Goal: Task Accomplishment & Management: Use online tool/utility

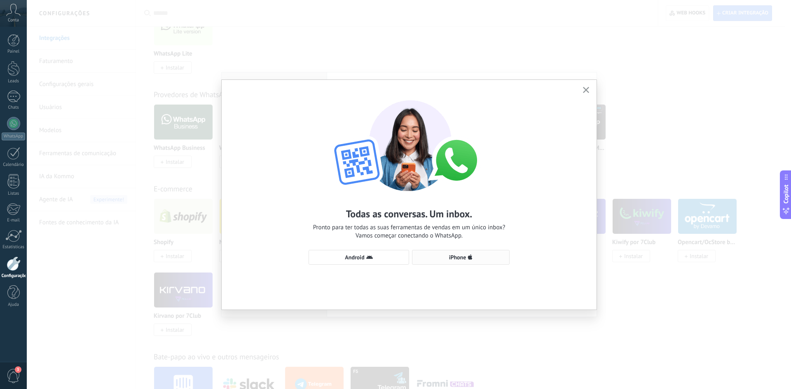
click at [453, 255] on span "iPhone" at bounding box center [457, 257] width 17 height 6
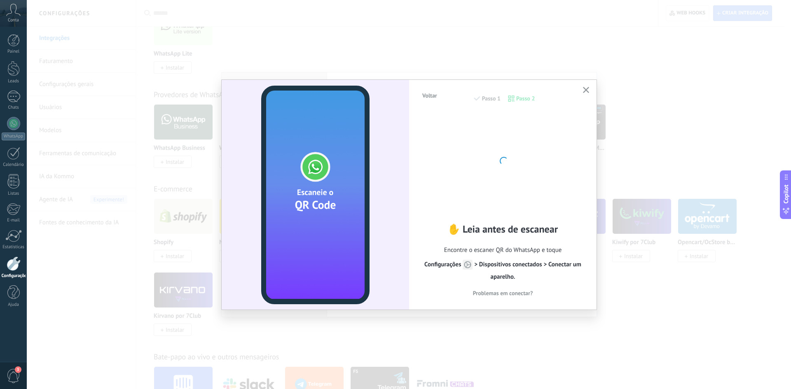
click at [585, 92] on icon "button" at bounding box center [586, 90] width 6 height 6
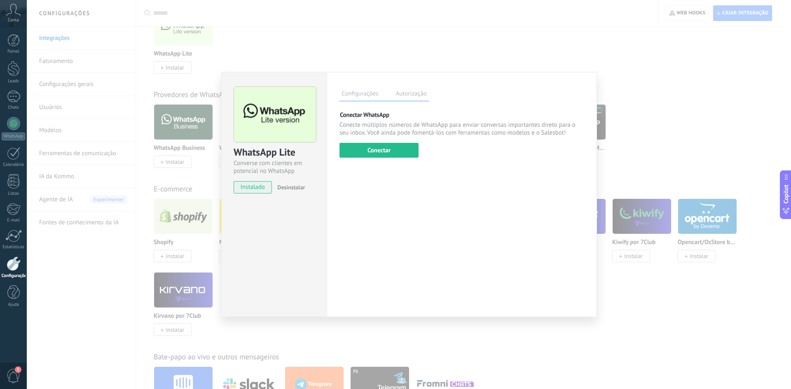
click at [298, 186] on span "Desinstalar" at bounding box center [291, 187] width 28 height 7
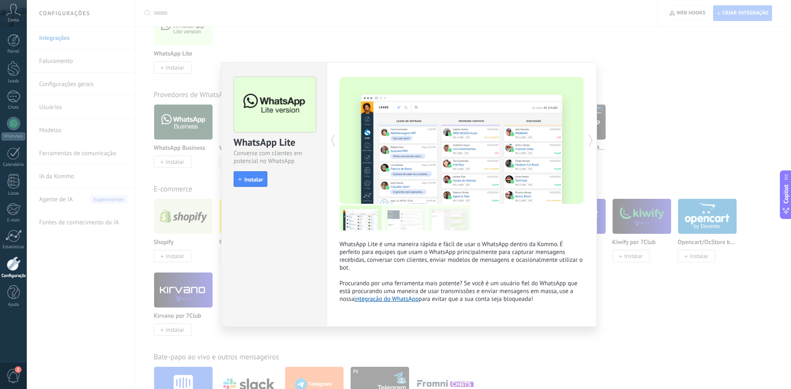
click at [653, 83] on div "WhatsApp Lite Converse com clientes em potencial no WhatsApp install Instalar W…" at bounding box center [409, 194] width 764 height 389
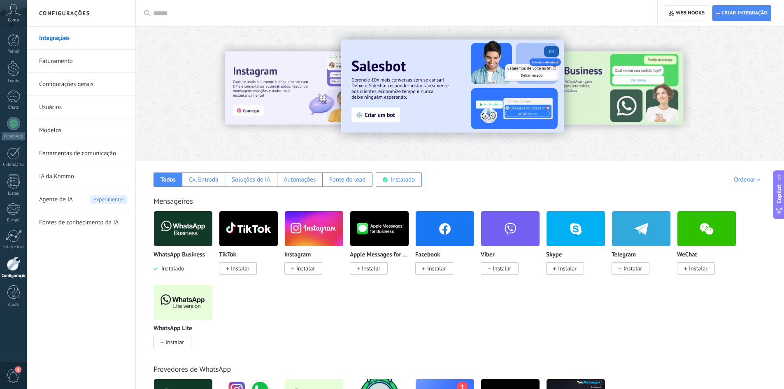
click at [312, 267] on span "Instalar" at bounding box center [305, 268] width 19 height 7
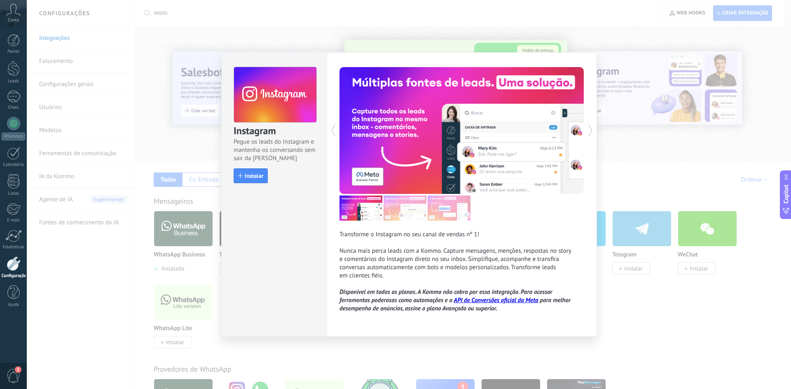
click at [644, 324] on div "Instagram Pegue os leads do Instagram e mantenha-os conversando sem sair da Kom…" at bounding box center [409, 194] width 764 height 389
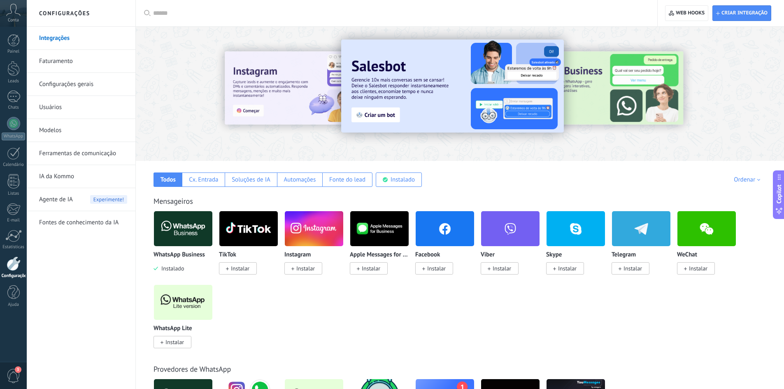
click at [191, 301] on img at bounding box center [183, 302] width 58 height 40
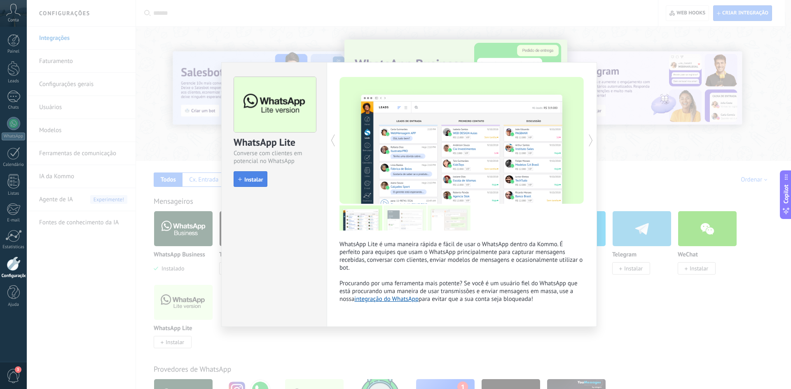
click at [262, 179] on span "Instalar" at bounding box center [253, 180] width 19 height 6
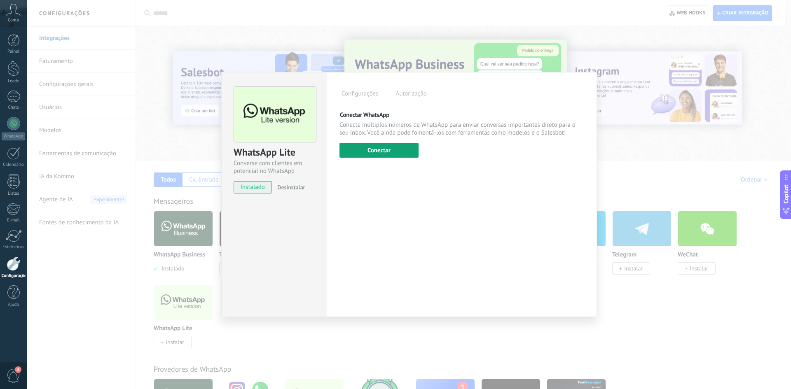
click at [397, 148] on button "Conectar" at bounding box center [378, 150] width 79 height 15
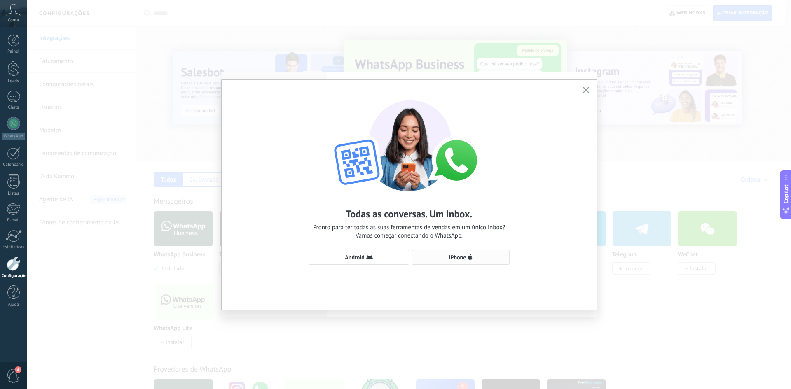
click at [466, 252] on button "iPhone" at bounding box center [461, 257] width 98 height 15
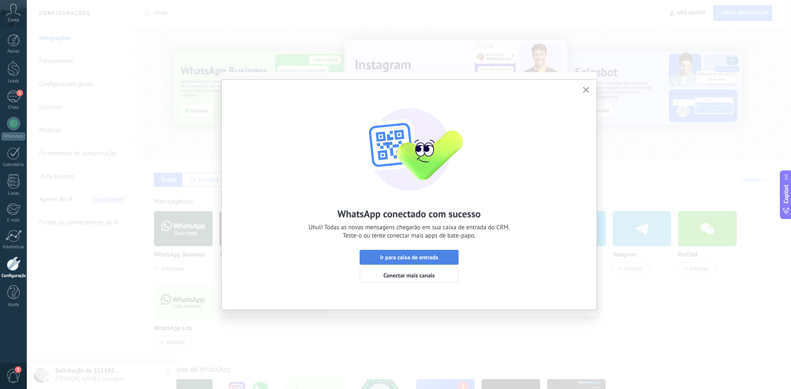
click at [421, 254] on span "Ir para caixa de entrada" at bounding box center [409, 257] width 58 height 6
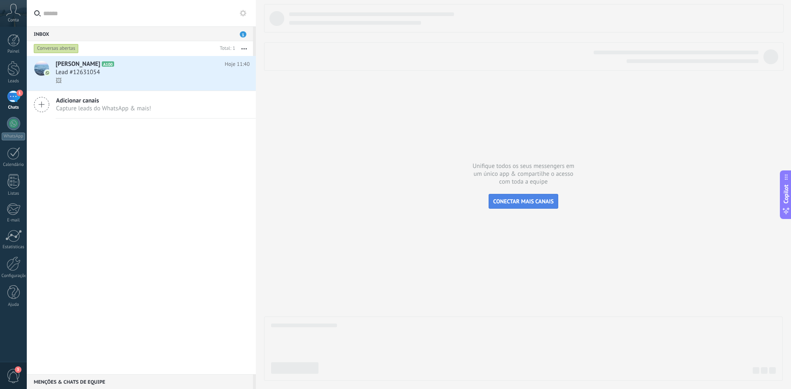
click at [523, 202] on span "CONECTAR MAIS CANAIS" at bounding box center [523, 201] width 61 height 7
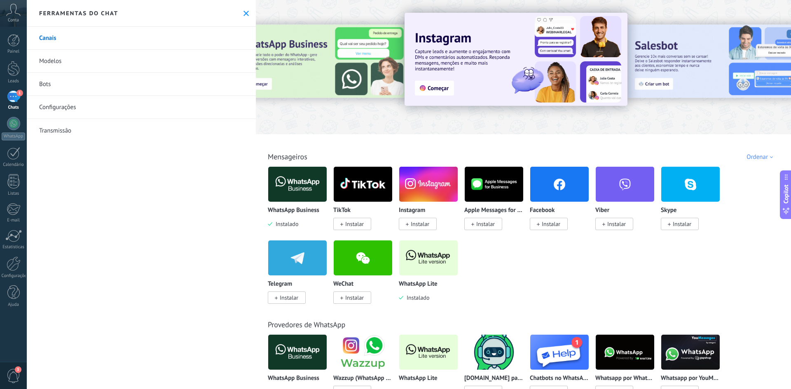
click at [428, 257] on img at bounding box center [428, 258] width 58 height 40
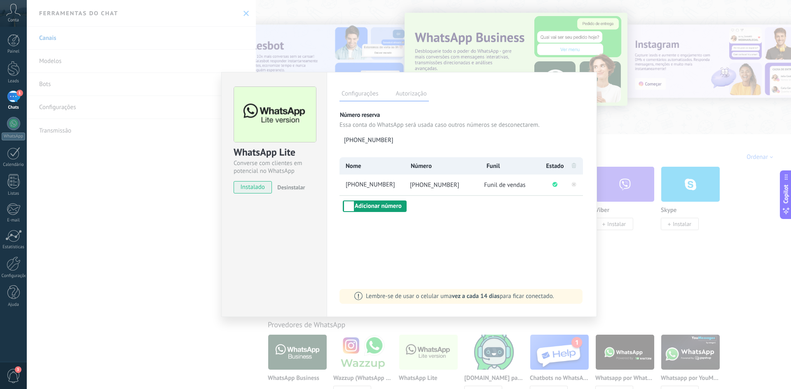
click at [386, 208] on button "Adicionar número" at bounding box center [375, 207] width 64 height 12
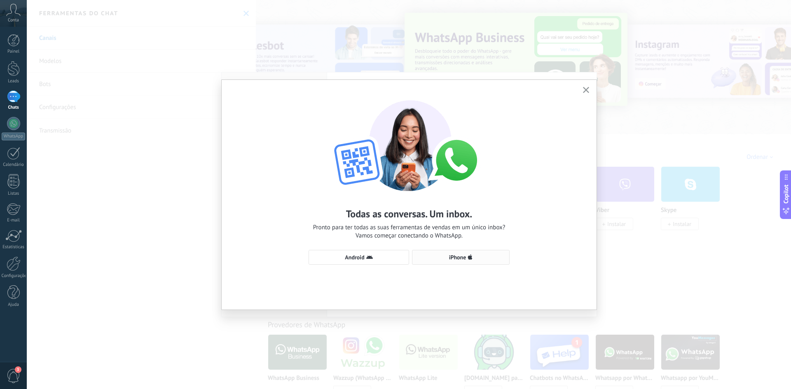
click at [461, 258] on span "iPhone" at bounding box center [457, 257] width 17 height 6
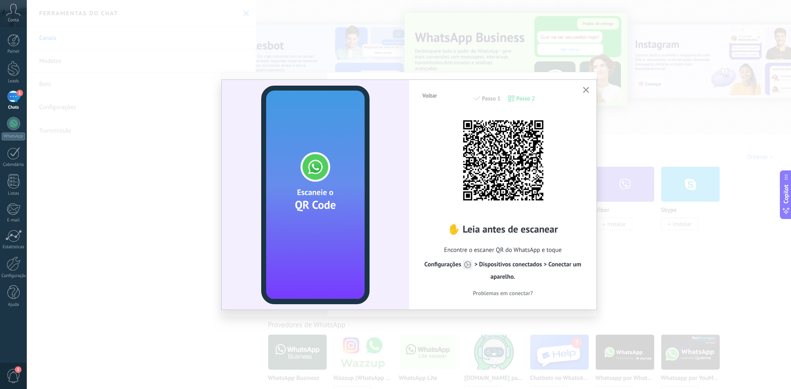
click at [561, 196] on div "✋ Leia antes de escanear Encontre o escaner QR do WhatsApp e toque Configuraçõe…" at bounding box center [502, 205] width 163 height 184
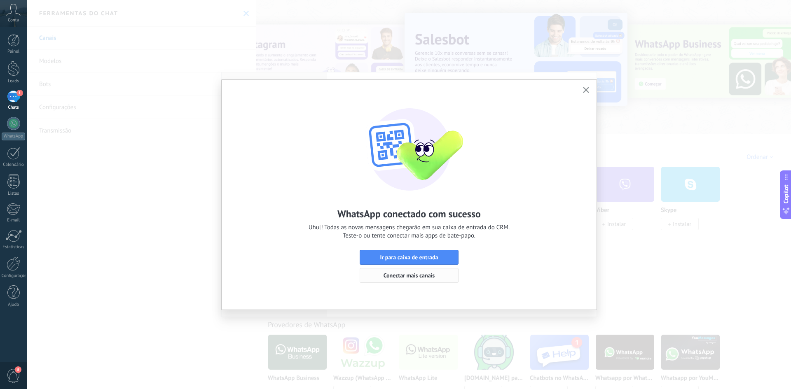
click at [434, 278] on span "Conectar mais canais" at bounding box center [408, 276] width 51 height 6
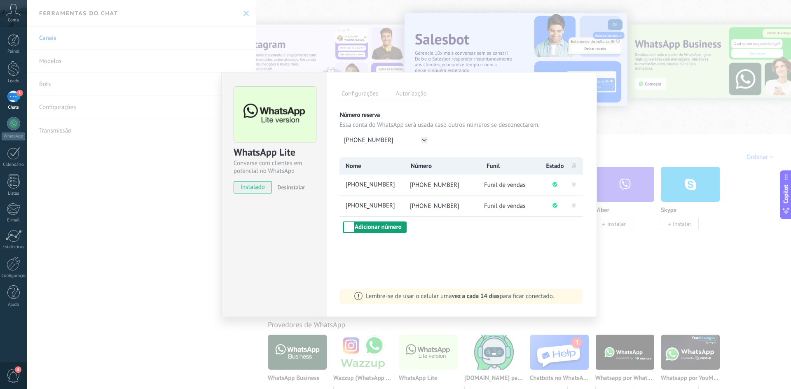
click at [397, 226] on button "Adicionar número" at bounding box center [375, 228] width 64 height 12
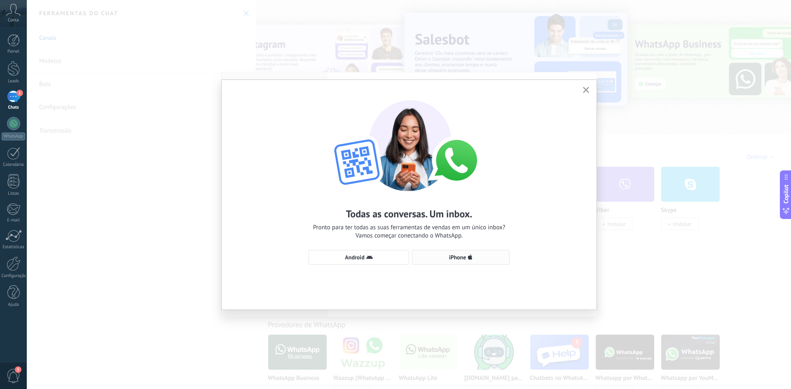
click at [443, 255] on span "iPhone" at bounding box center [460, 257] width 89 height 7
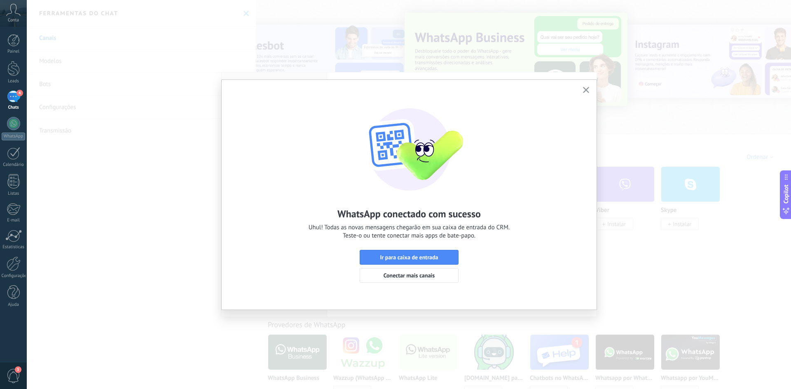
click at [587, 91] on use "button" at bounding box center [586, 90] width 6 height 6
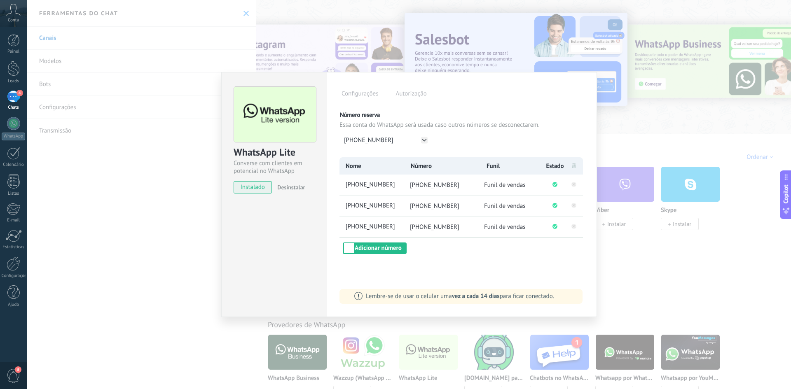
click at [677, 299] on div "WhatsApp Lite Converse com clientes em potencial no WhatsApp instalado Desinsta…" at bounding box center [409, 194] width 764 height 389
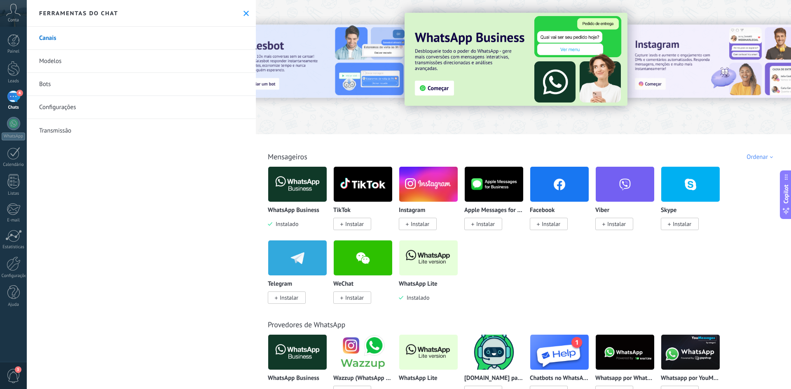
click at [433, 264] on img at bounding box center [428, 258] width 58 height 40
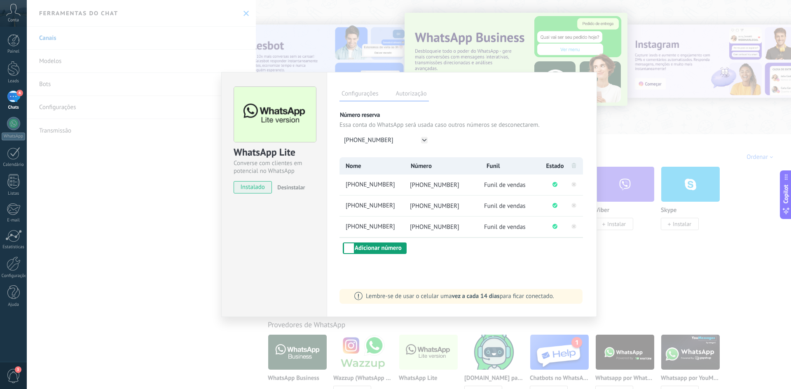
click at [373, 249] on button "Adicionar número" at bounding box center [375, 249] width 64 height 12
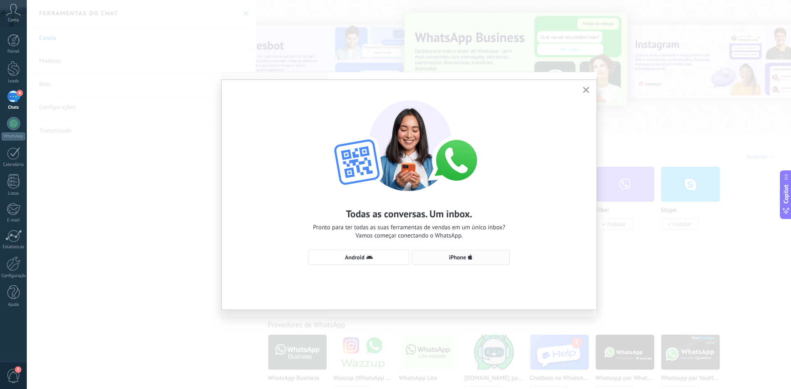
click at [453, 257] on span "iPhone" at bounding box center [457, 257] width 17 height 6
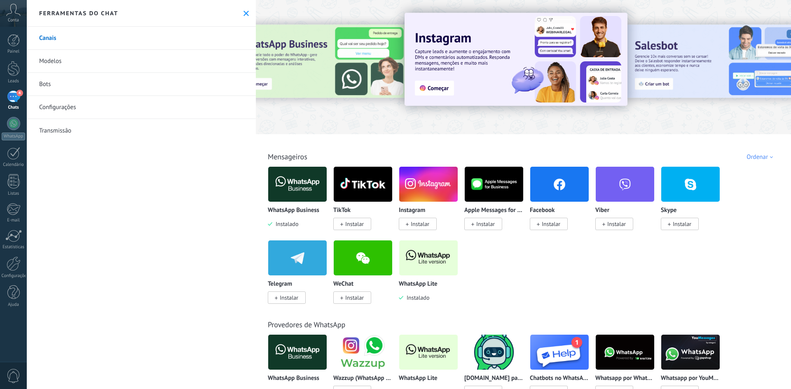
click at [445, 252] on img at bounding box center [428, 258] width 58 height 40
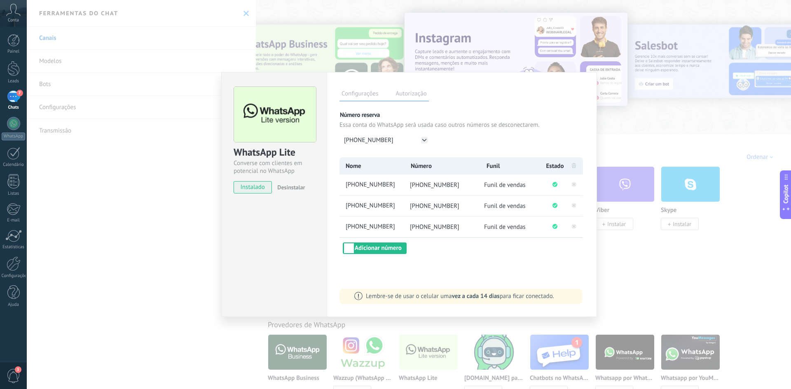
drag, startPoint x: 668, startPoint y: 135, endPoint x: 662, endPoint y: 133, distance: 6.5
click at [668, 135] on div "WhatsApp Lite Converse com clientes em potencial no WhatsApp instalado Desinsta…" at bounding box center [409, 194] width 764 height 389
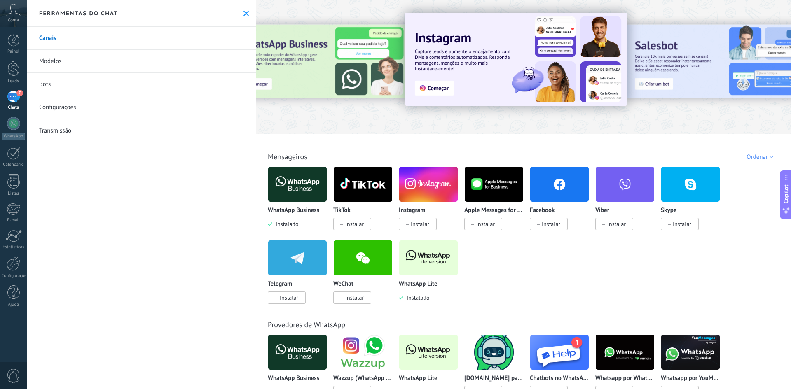
click at [422, 185] on img at bounding box center [428, 184] width 58 height 40
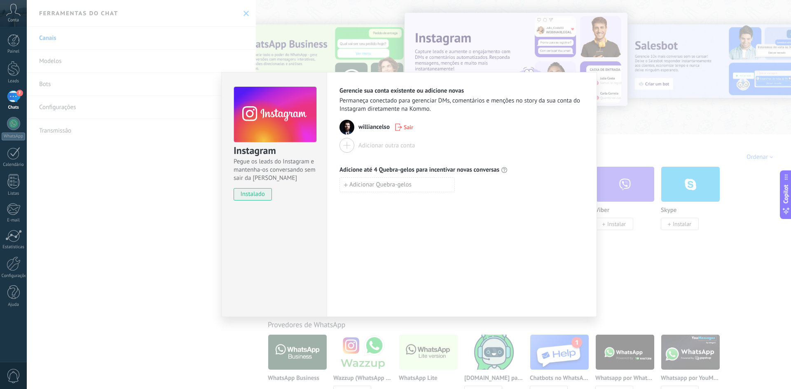
click at [686, 275] on div "Instagram Pegue os leads do Instagram e mantenha-os conversando sem sair da Kom…" at bounding box center [409, 194] width 764 height 389
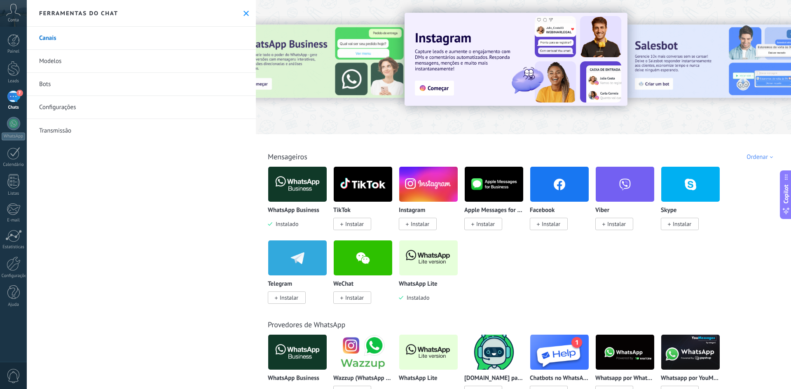
click at [436, 175] on img at bounding box center [428, 184] width 58 height 40
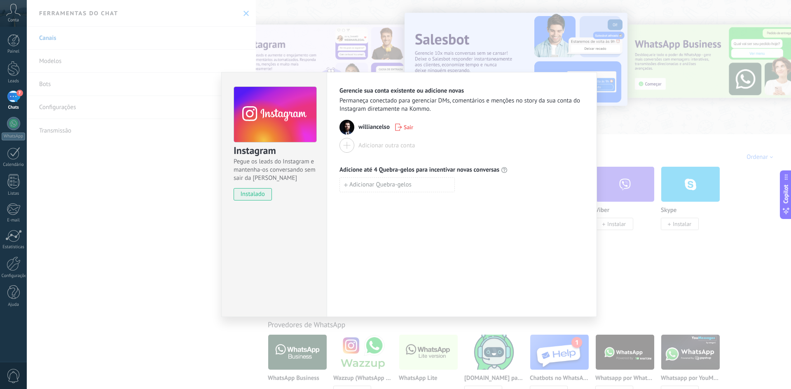
click at [665, 275] on div "Instagram Pegue os leads do Instagram e mantenha-os conversando sem sair da Kom…" at bounding box center [409, 194] width 764 height 389
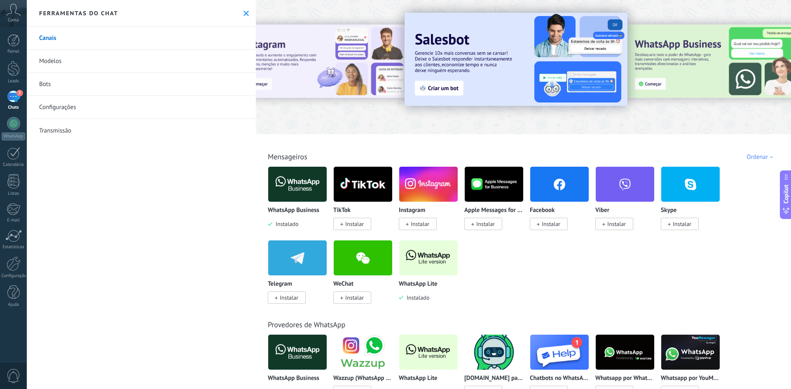
click at [7, 16] on div "Conta" at bounding box center [13, 13] width 27 height 27
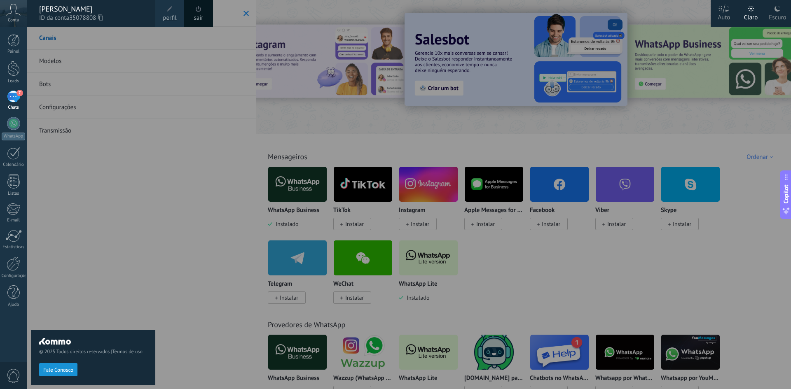
click at [78, 266] on div "© 2025 Todos direitos reservados | Termos de uso Fale Conosco" at bounding box center [93, 208] width 124 height 362
click at [12, 12] on use at bounding box center [14, 10] width 14 height 12
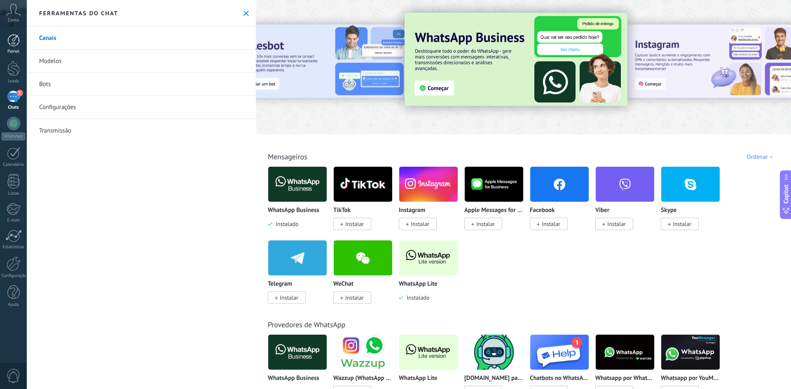
click at [13, 37] on div at bounding box center [13, 40] width 12 height 12
